Goal: Information Seeking & Learning: Learn about a topic

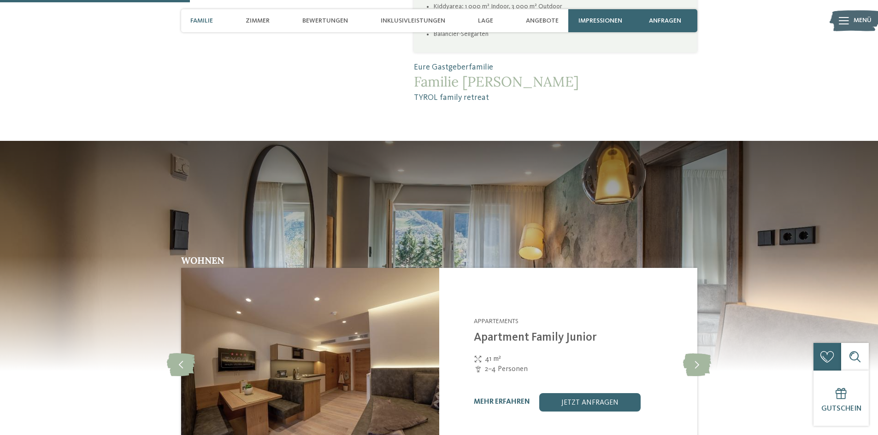
scroll to position [369, 0]
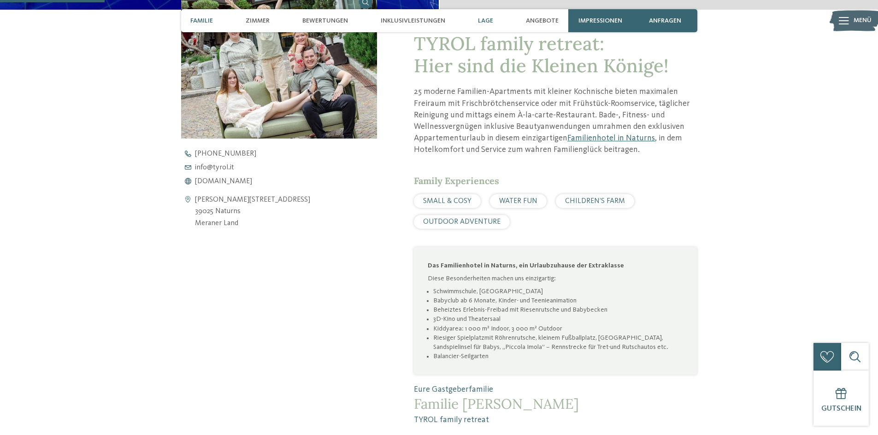
click at [491, 20] on span "Lage" at bounding box center [485, 21] width 15 height 8
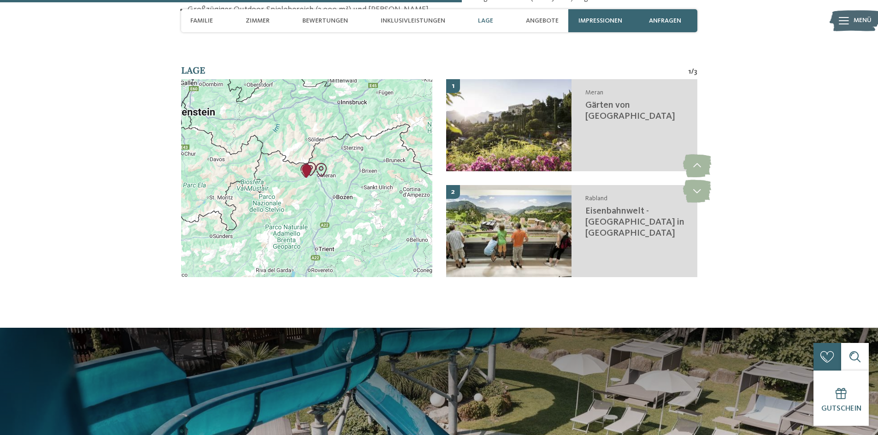
scroll to position [1628, 0]
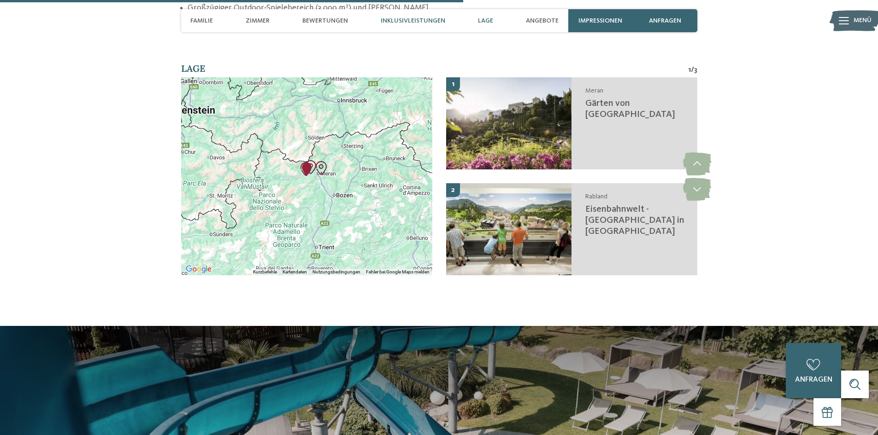
click at [426, 20] on span "Inklusivleistungen" at bounding box center [413, 21] width 64 height 8
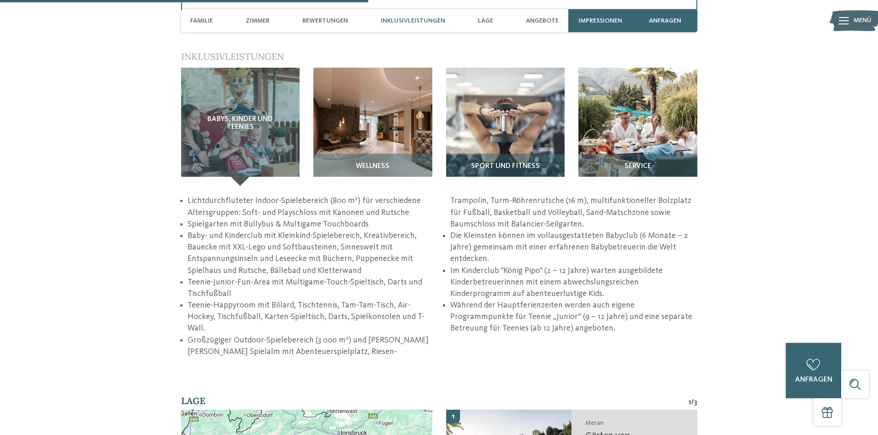
scroll to position [1295, 0]
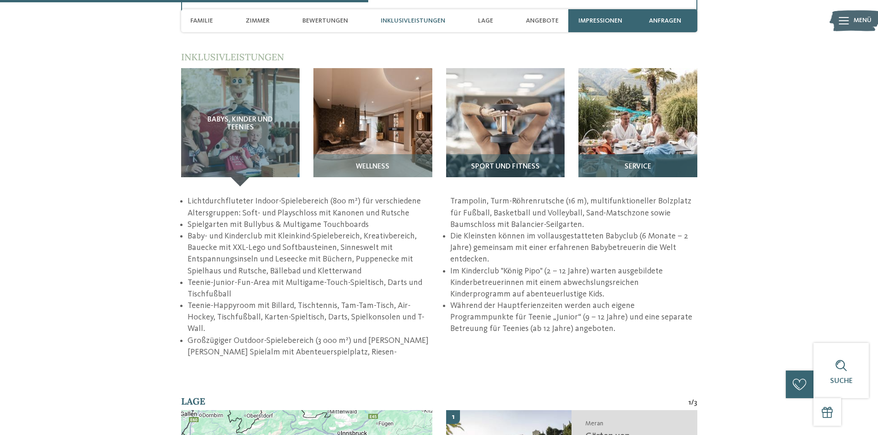
click at [624, 126] on img at bounding box center [637, 127] width 119 height 119
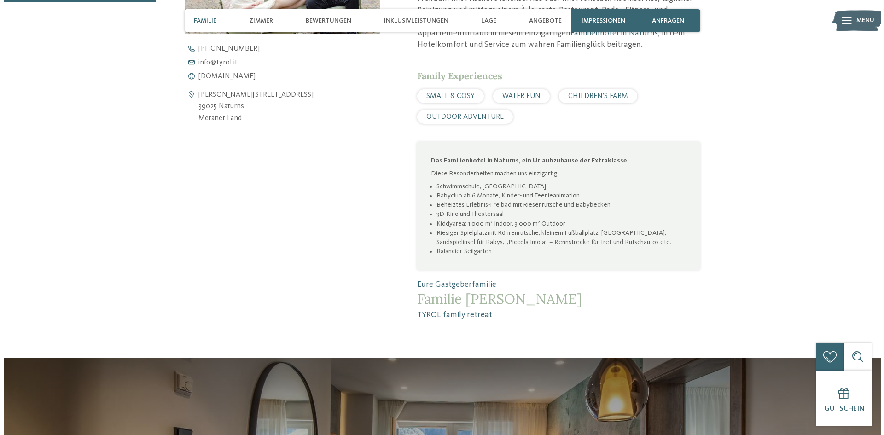
scroll to position [322, 0]
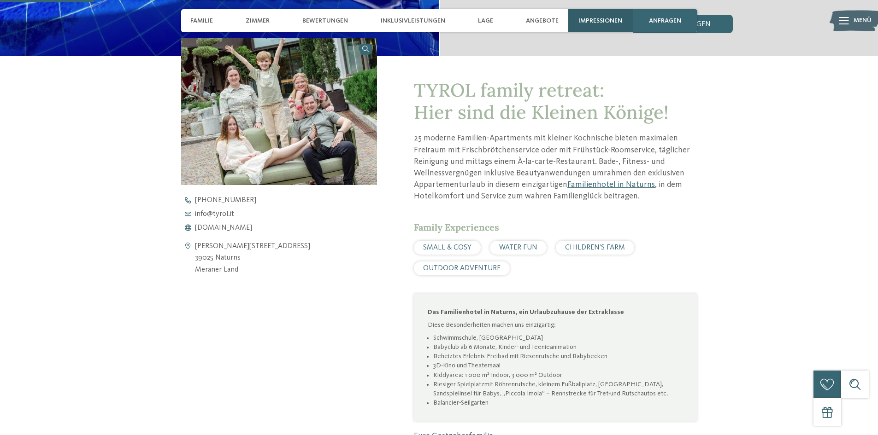
click at [597, 22] on span "Impressionen" at bounding box center [600, 21] width 44 height 8
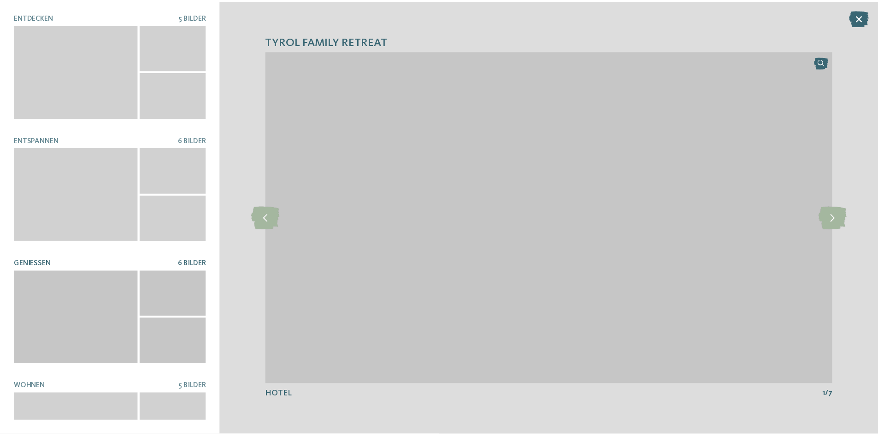
scroll to position [179, 0]
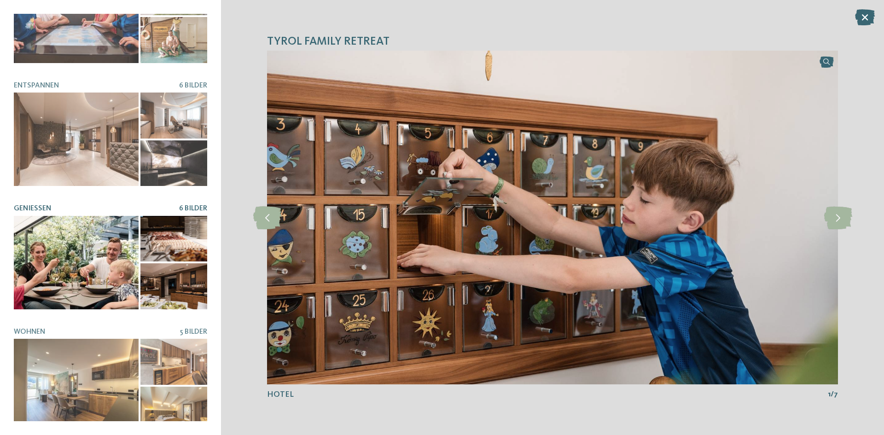
click at [34, 281] on div at bounding box center [76, 263] width 125 height 94
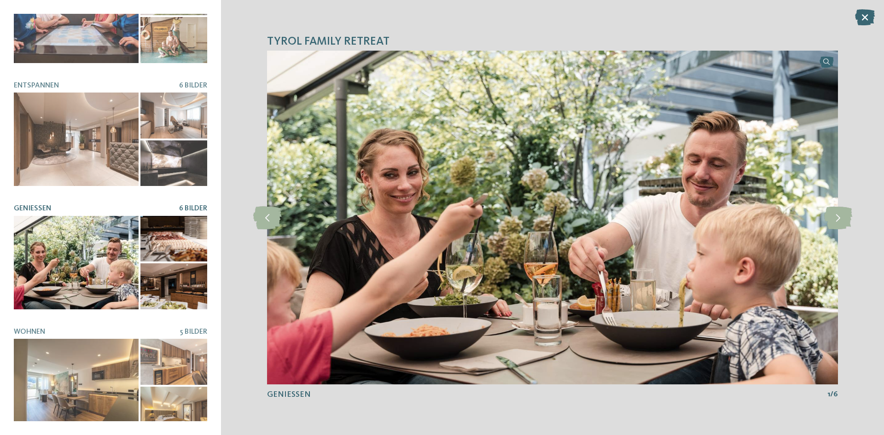
click at [868, 15] on icon at bounding box center [865, 17] width 20 height 16
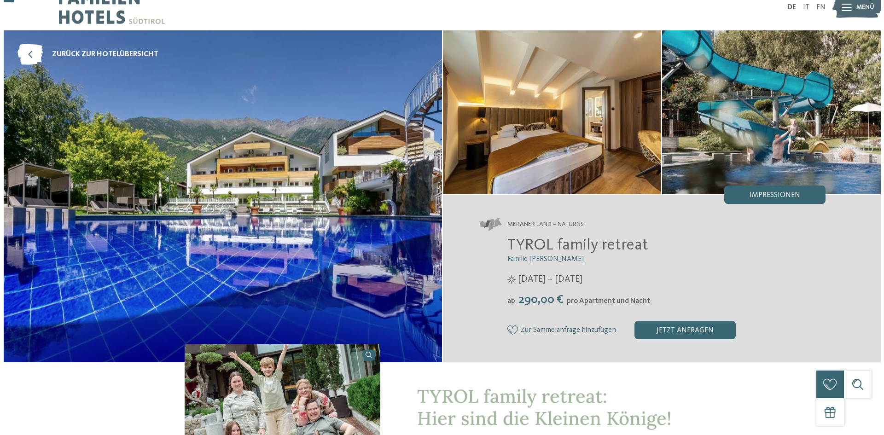
scroll to position [0, 0]
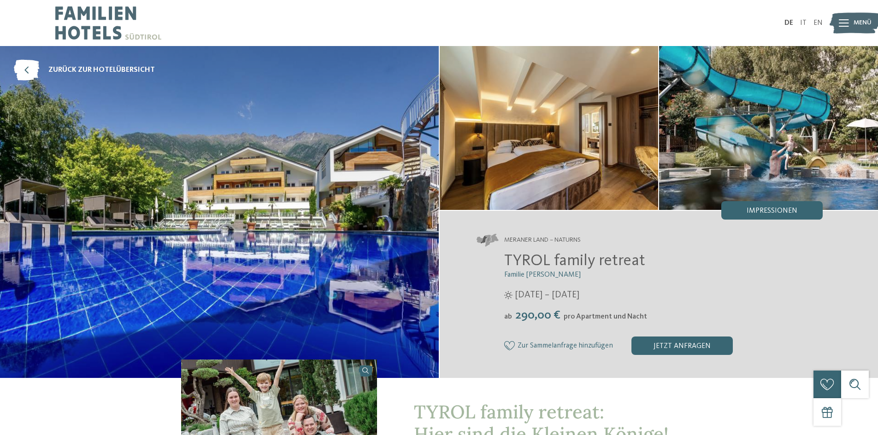
click at [83, 24] on img at bounding box center [108, 23] width 106 height 46
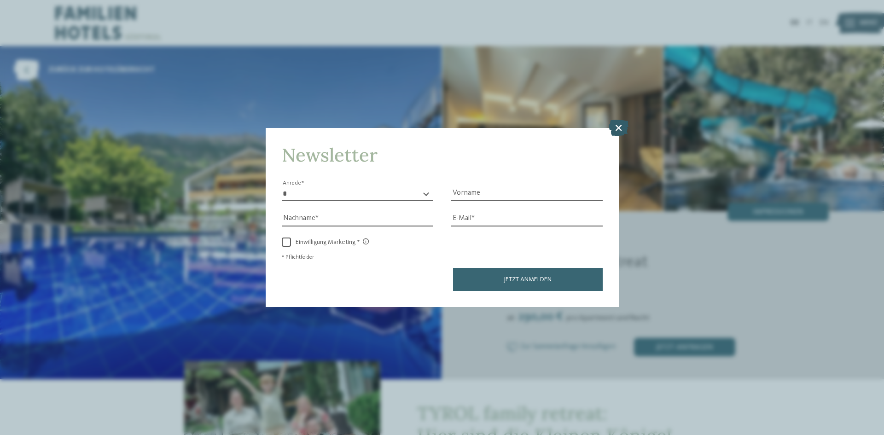
click at [615, 129] on icon at bounding box center [619, 128] width 20 height 16
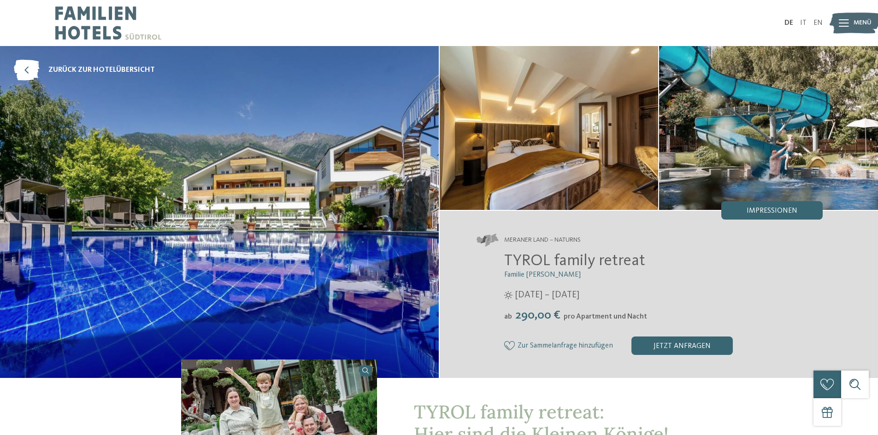
click at [540, 264] on span "TYROL family retreat" at bounding box center [574, 261] width 141 height 16
click at [758, 207] on span "Impressionen" at bounding box center [771, 210] width 51 height 7
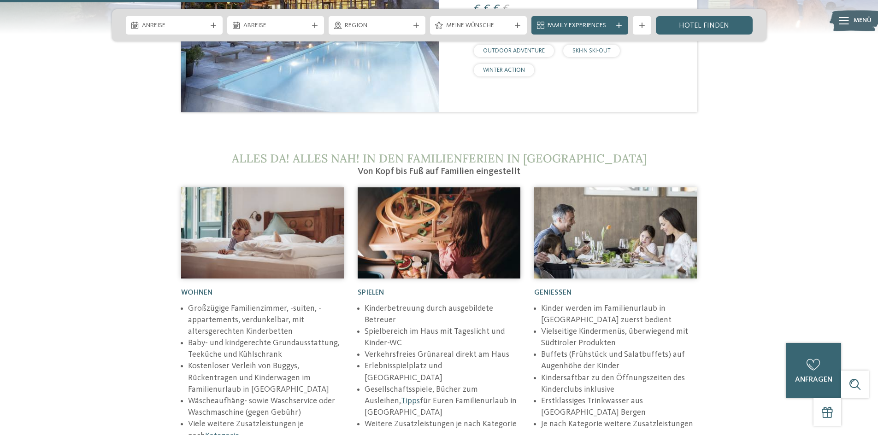
scroll to position [1198, 0]
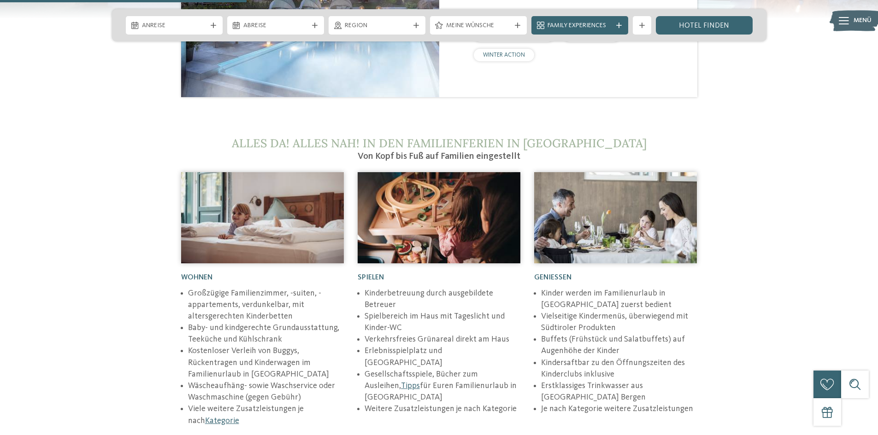
click at [586, 181] on img at bounding box center [615, 217] width 163 height 91
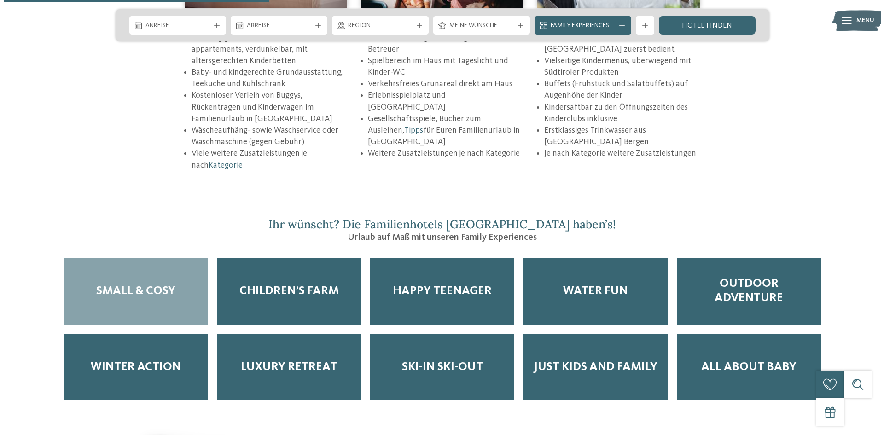
scroll to position [1290, 0]
